Goal: Navigation & Orientation: Find specific page/section

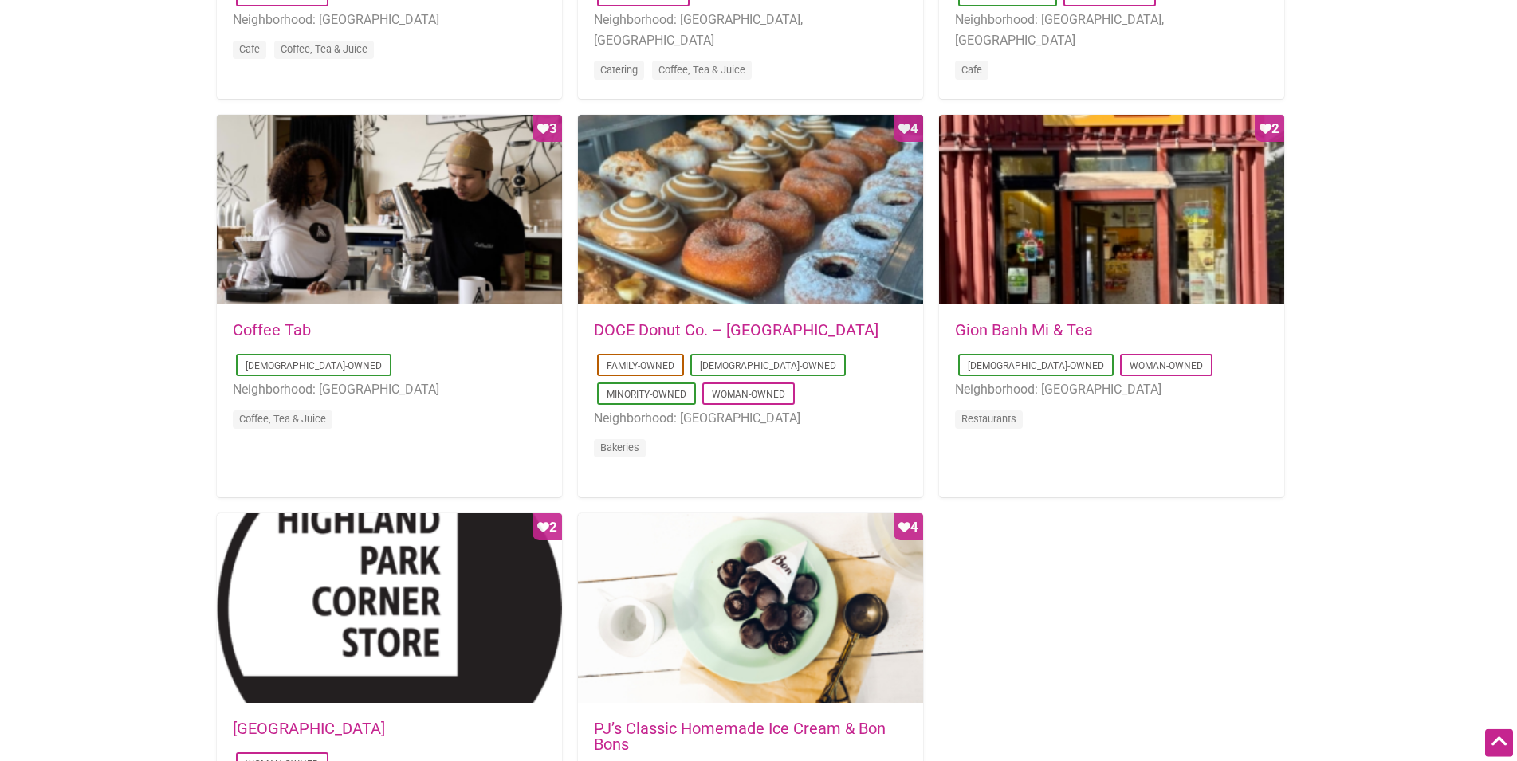
scroll to position [1220, 0]
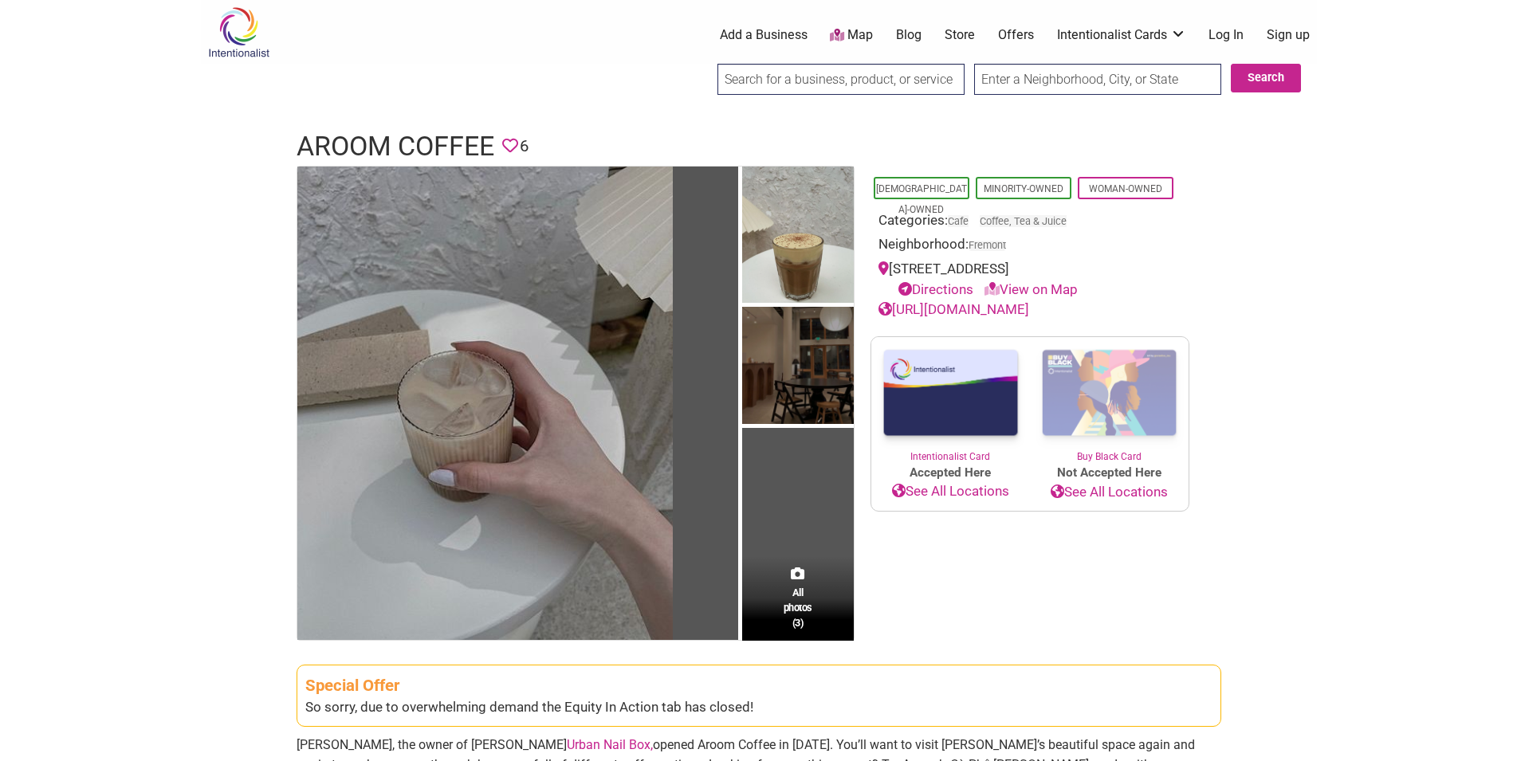
scroll to position [244, 0]
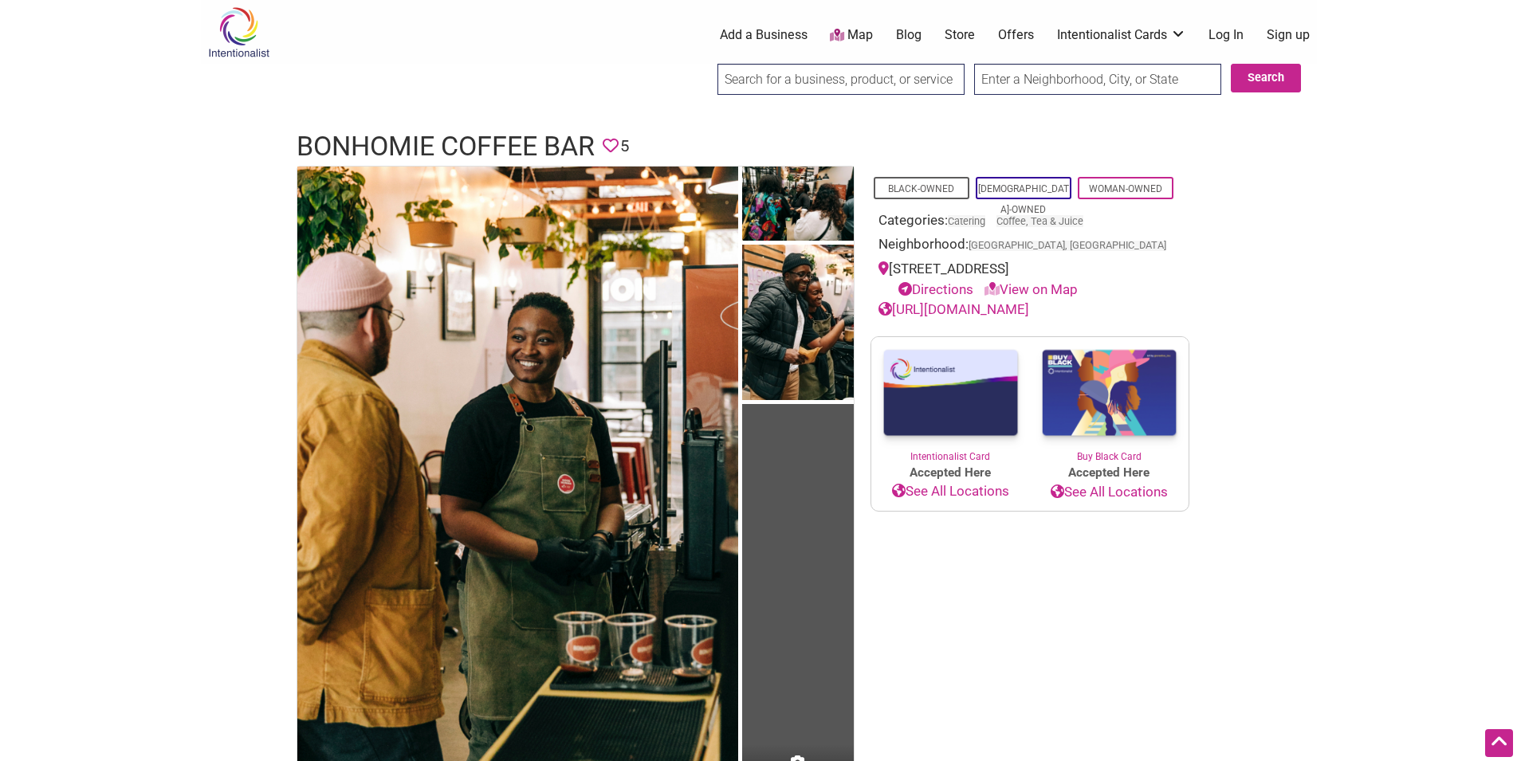
scroll to position [488, 0]
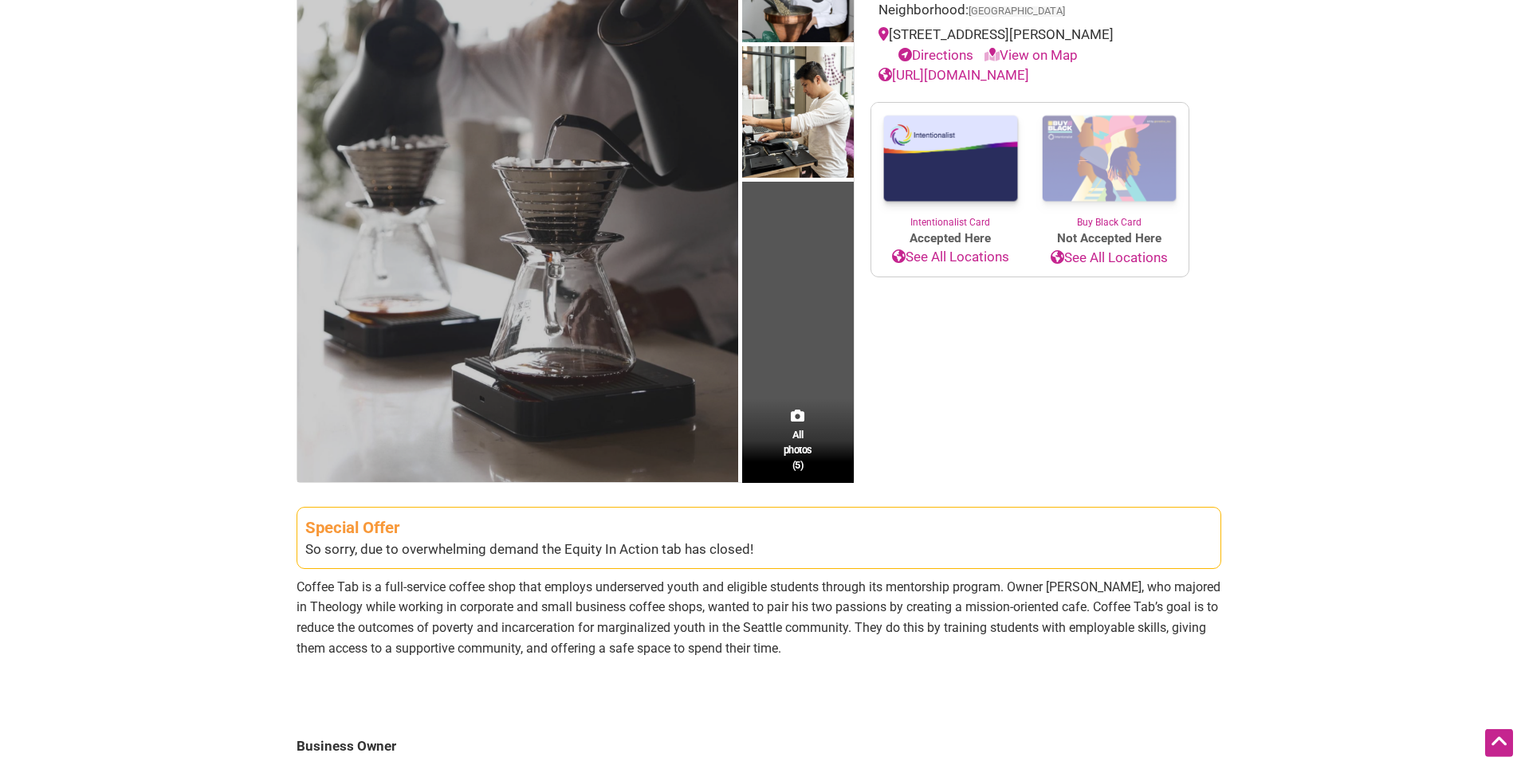
scroll to position [244, 0]
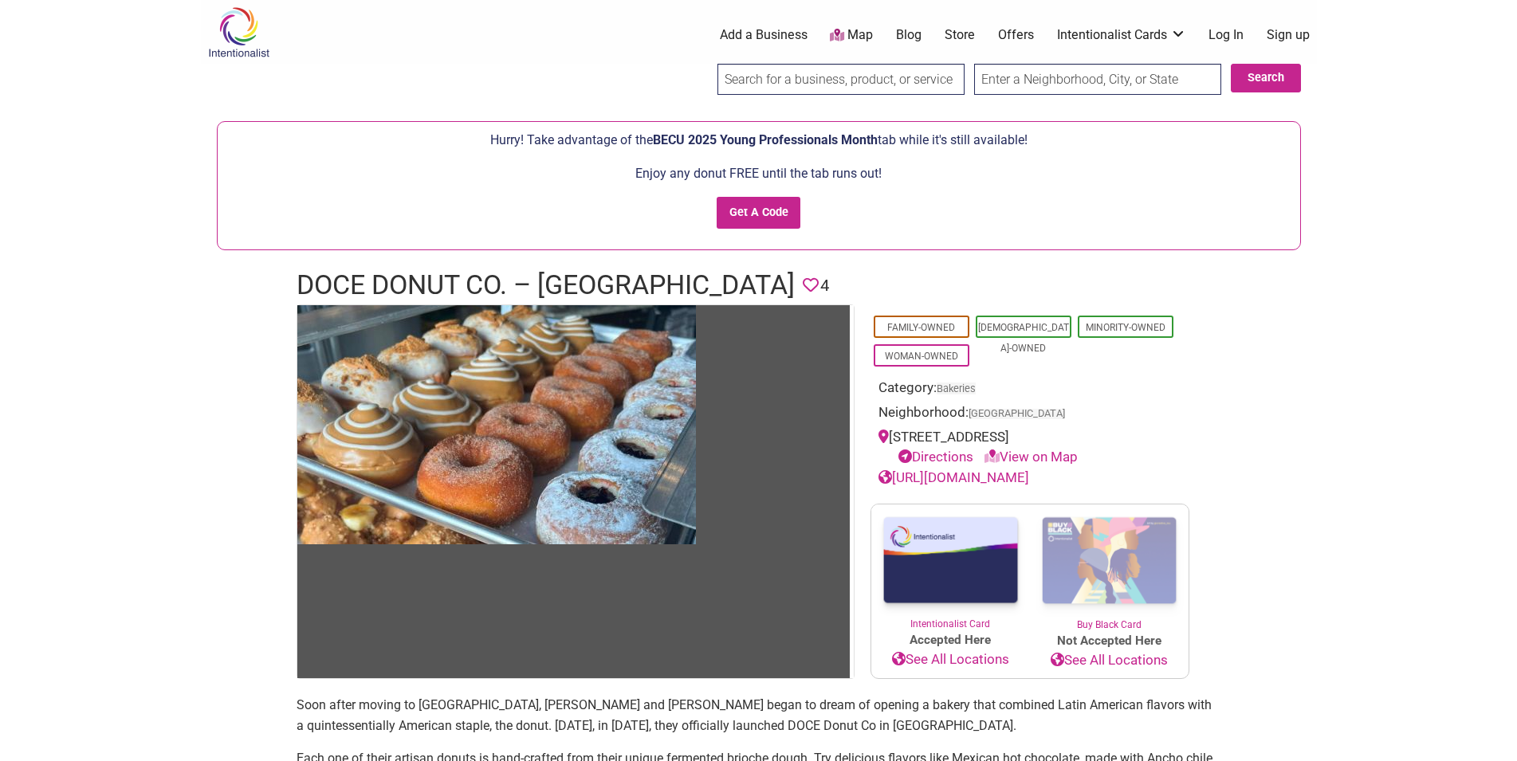
click at [1043, 454] on link "View on Map" at bounding box center [1030, 457] width 93 height 16
click at [1069, 458] on link "View on Map" at bounding box center [1030, 457] width 93 height 16
click at [961, 460] on link "Directions" at bounding box center [935, 457] width 75 height 16
drag, startPoint x: 892, startPoint y: 436, endPoint x: 1090, endPoint y: 433, distance: 197.7
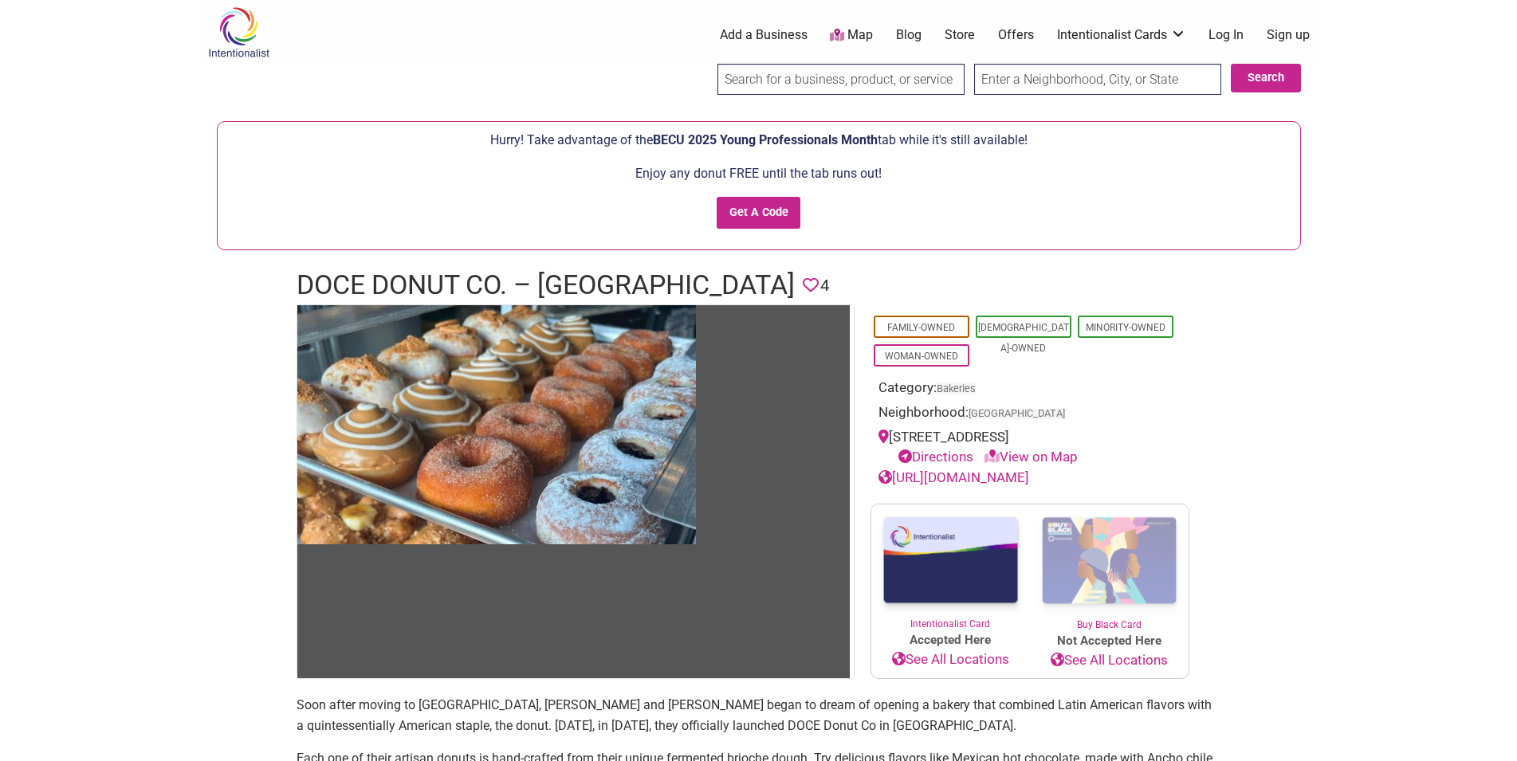
click at [1090, 433] on div "2305 6th Ave, Seattle, WA 98121 Directions View on Map" at bounding box center [1029, 447] width 303 height 41
